Goal: Task Accomplishment & Management: Manage account settings

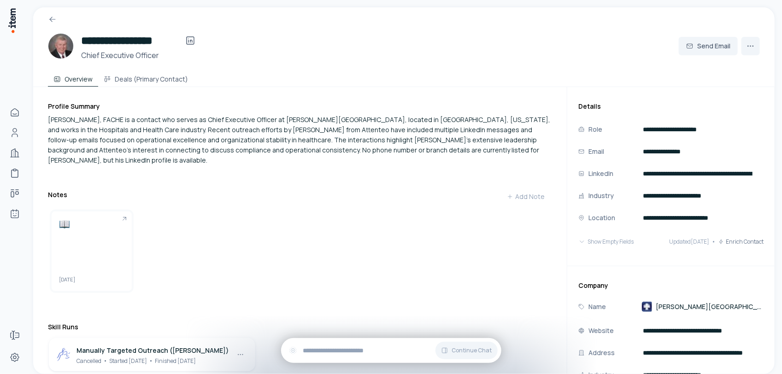
scroll to position [300, 0]
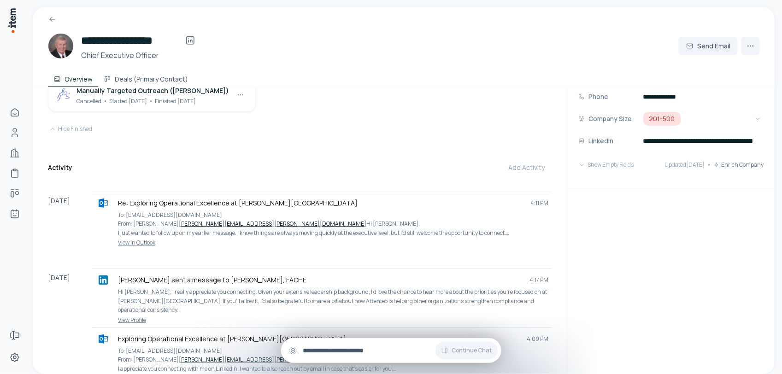
click at [349, 348] on input "text" at bounding box center [398, 350] width 191 height 10
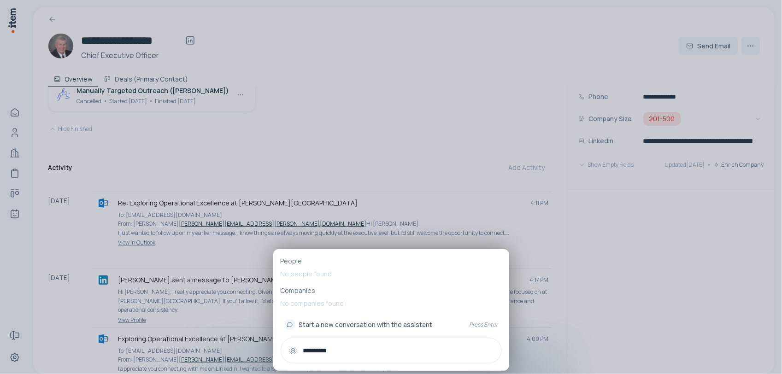
type input "**********"
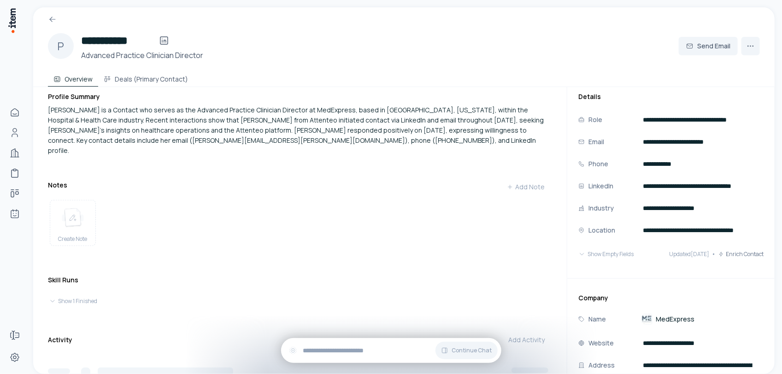
scroll to position [67, 0]
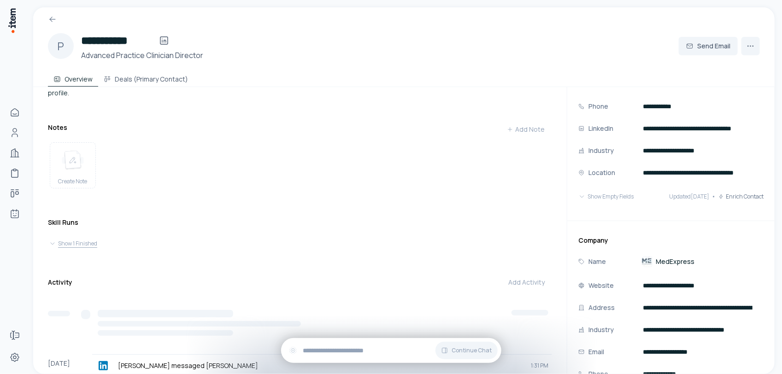
click at [73, 240] on button "Show 1 Finished" at bounding box center [300, 243] width 502 height 13
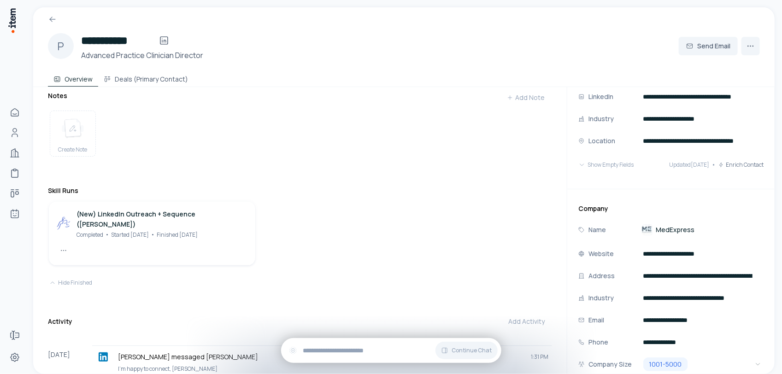
scroll to position [0, 0]
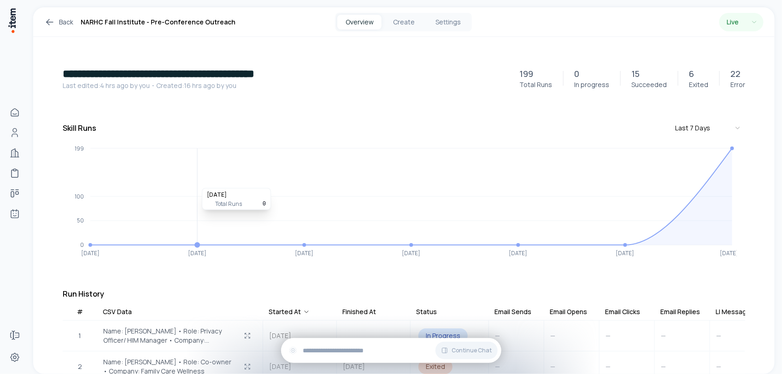
scroll to position [58, 0]
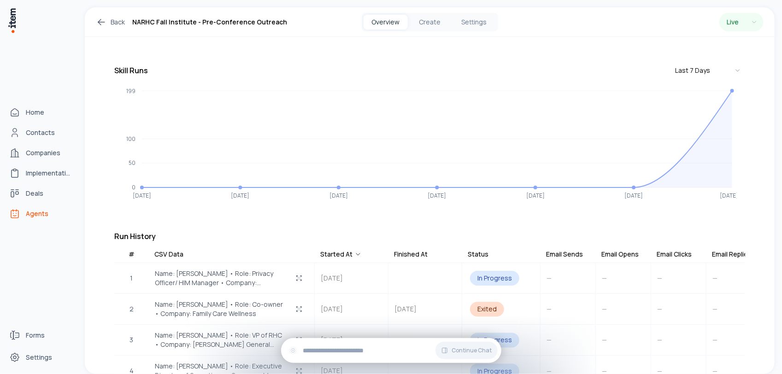
click at [35, 216] on span "Agents" at bounding box center [37, 213] width 23 height 9
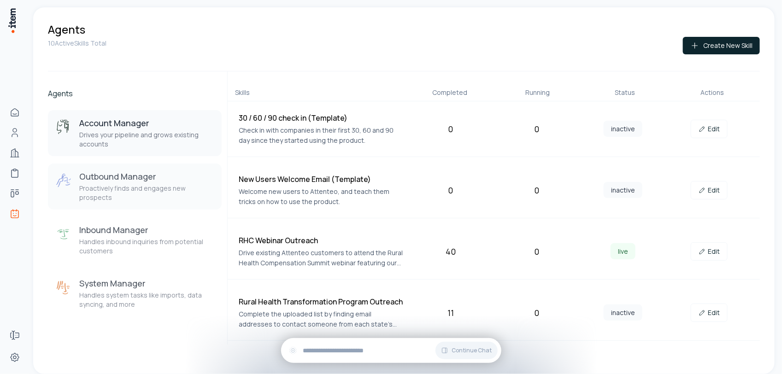
click at [148, 182] on div "Outbound Manager Proactively finds and engages new prospects" at bounding box center [146, 186] width 135 height 31
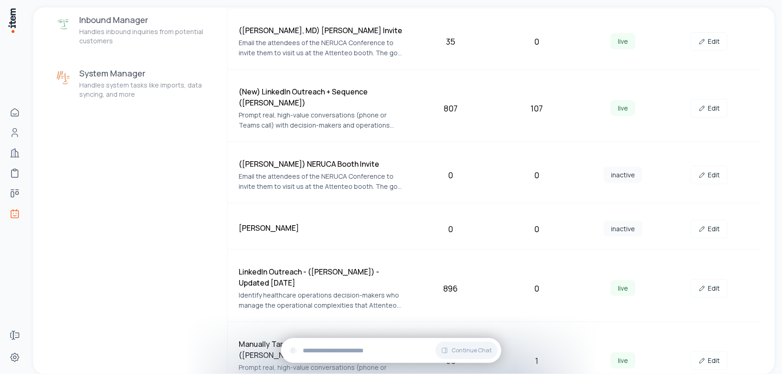
scroll to position [230, 0]
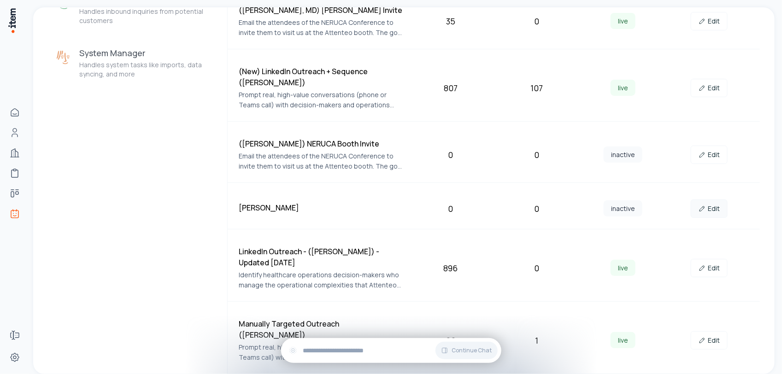
click at [709, 201] on link "Edit" at bounding box center [709, 208] width 37 height 18
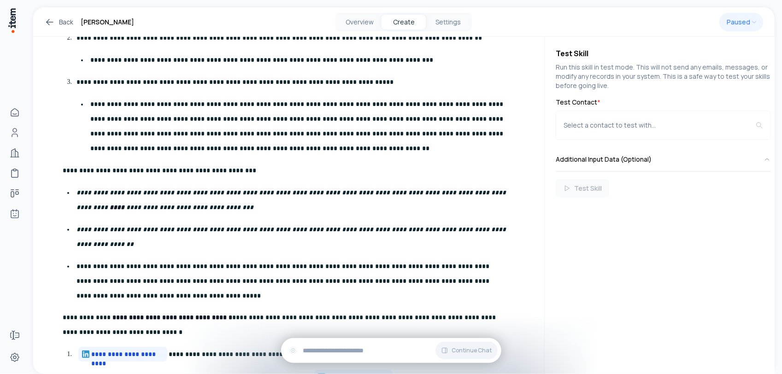
scroll to position [403, 0]
